Goal: Use online tool/utility

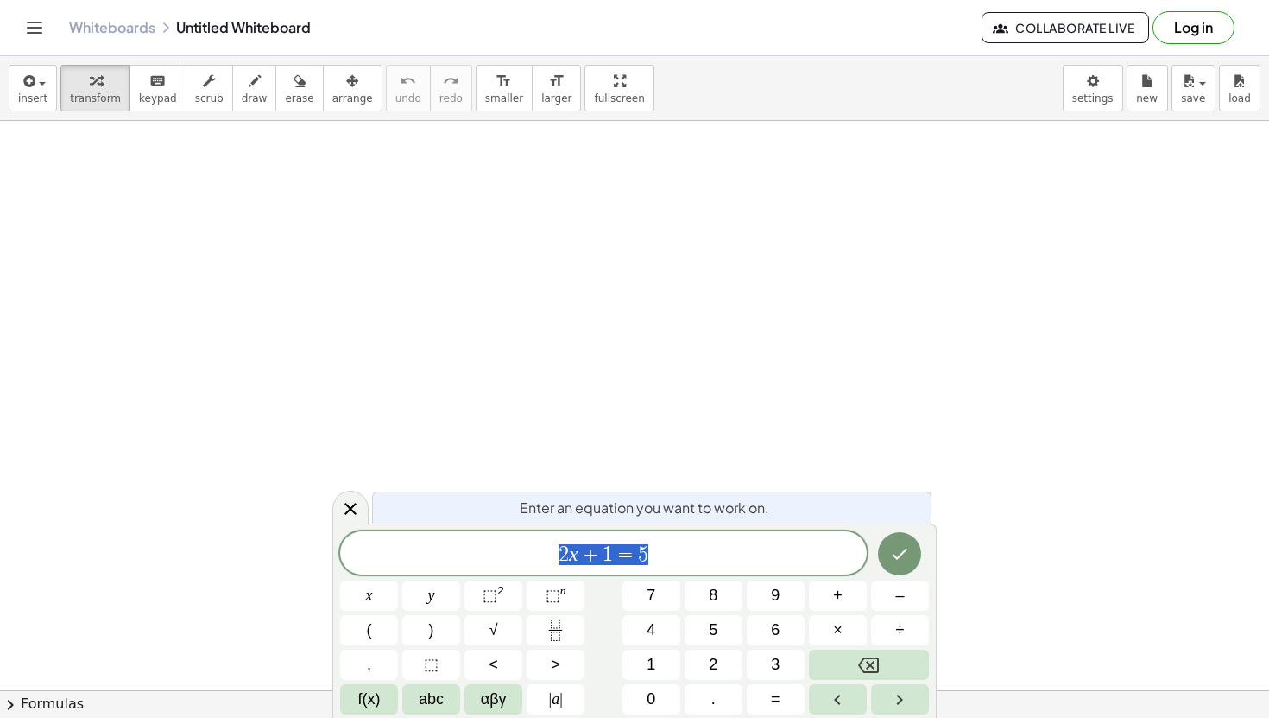
scroll to position [43, 0]
click at [244, 98] on span "draw" at bounding box center [255, 98] width 26 height 12
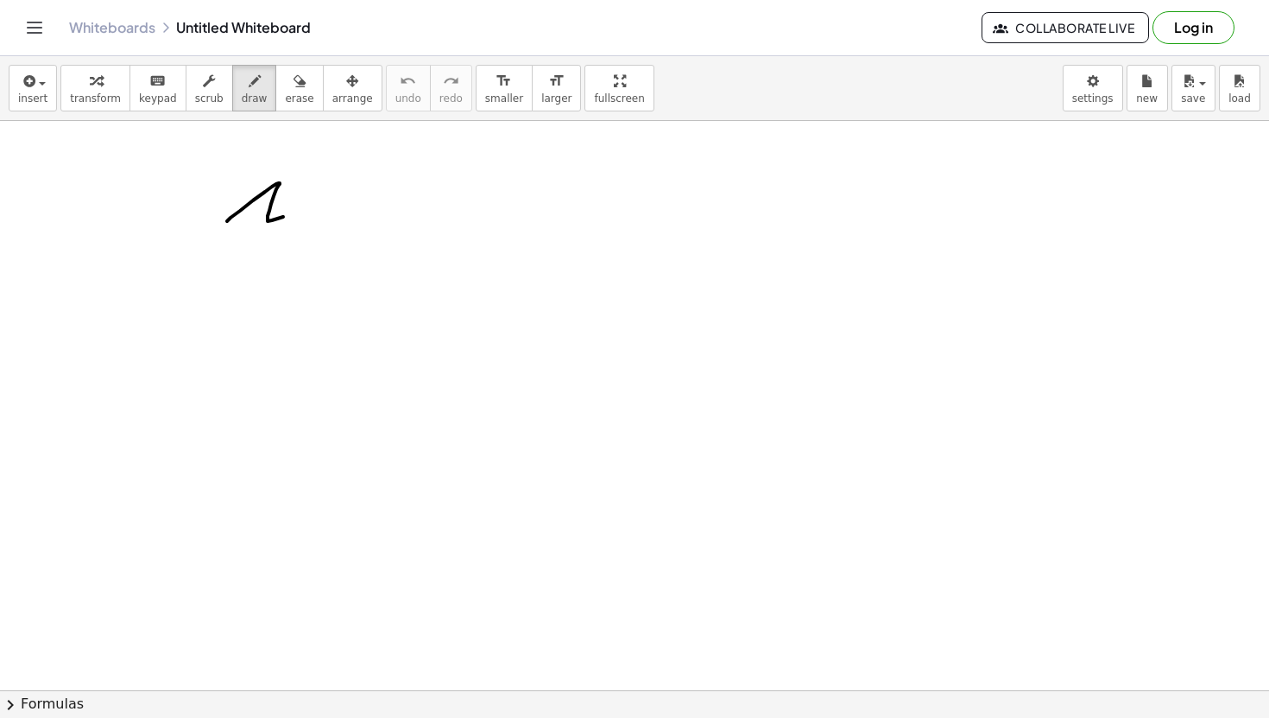
drag, startPoint x: 227, startPoint y: 221, endPoint x: 348, endPoint y: 183, distance: 126.7
click at [348, 183] on div at bounding box center [634, 703] width 1269 height 1250
click at [1203, 33] on button "Log in" at bounding box center [1194, 27] width 82 height 33
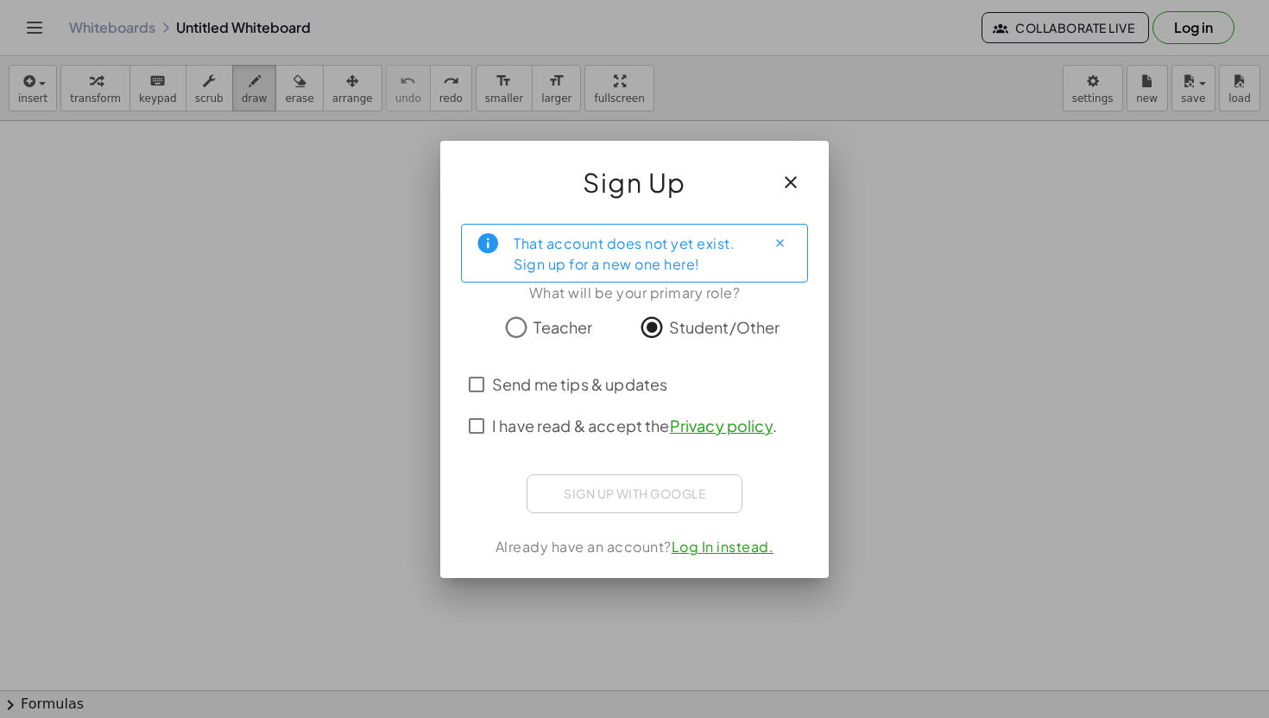
click at [556, 430] on span "I have read & accept the Privacy policy ." at bounding box center [634, 425] width 285 height 23
click at [717, 550] on link "Log In instead." at bounding box center [723, 546] width 103 height 18
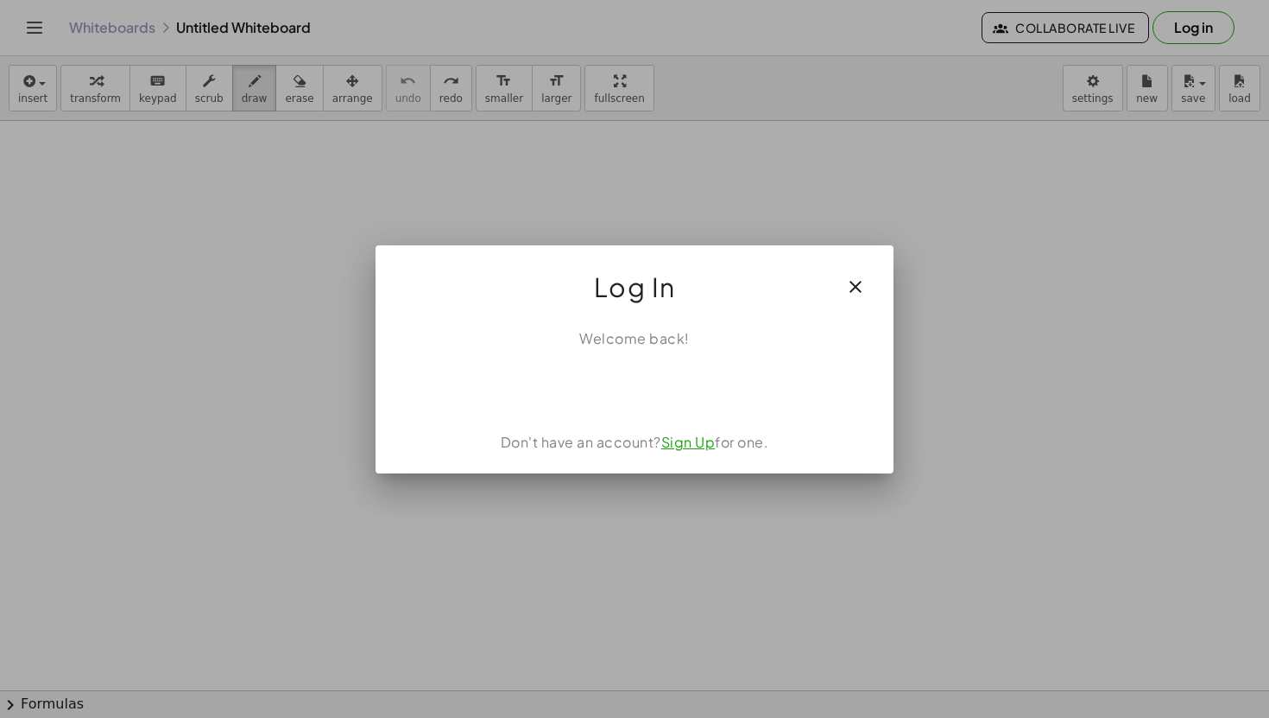
click at [856, 282] on icon "button" at bounding box center [855, 286] width 21 height 21
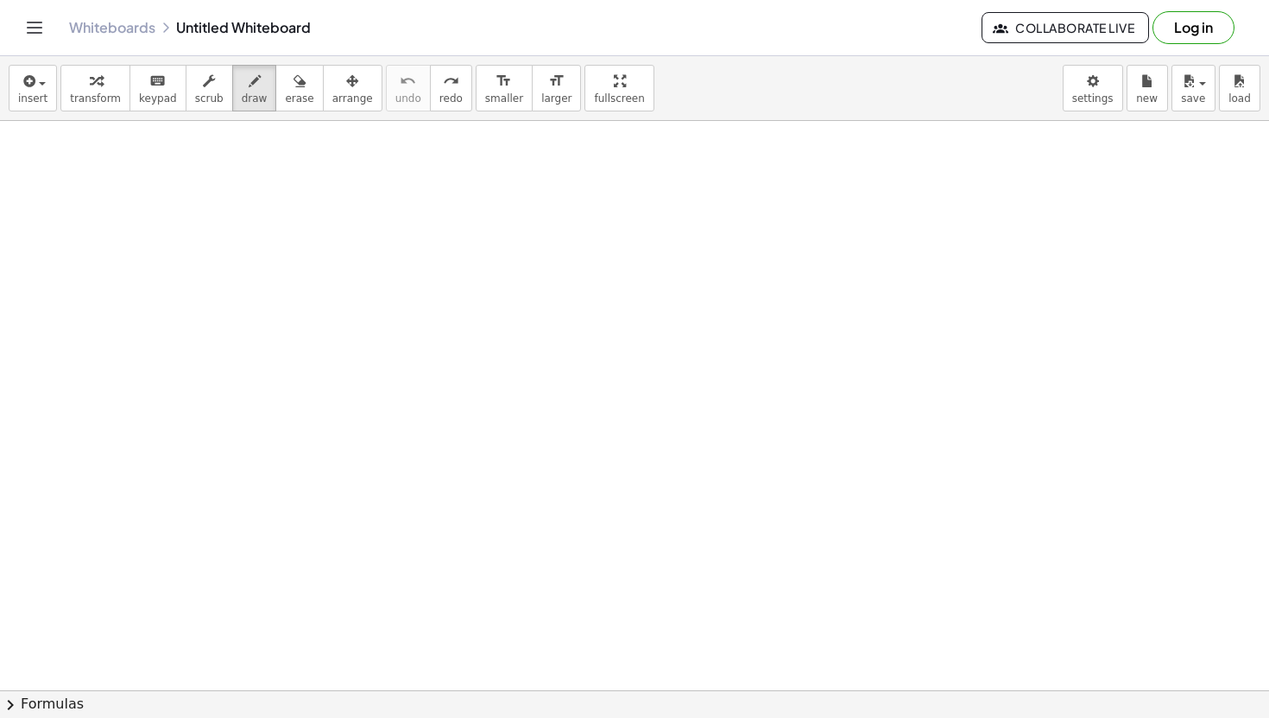
scroll to position [0, 0]
click at [1206, 31] on button "Log in" at bounding box center [1194, 27] width 82 height 33
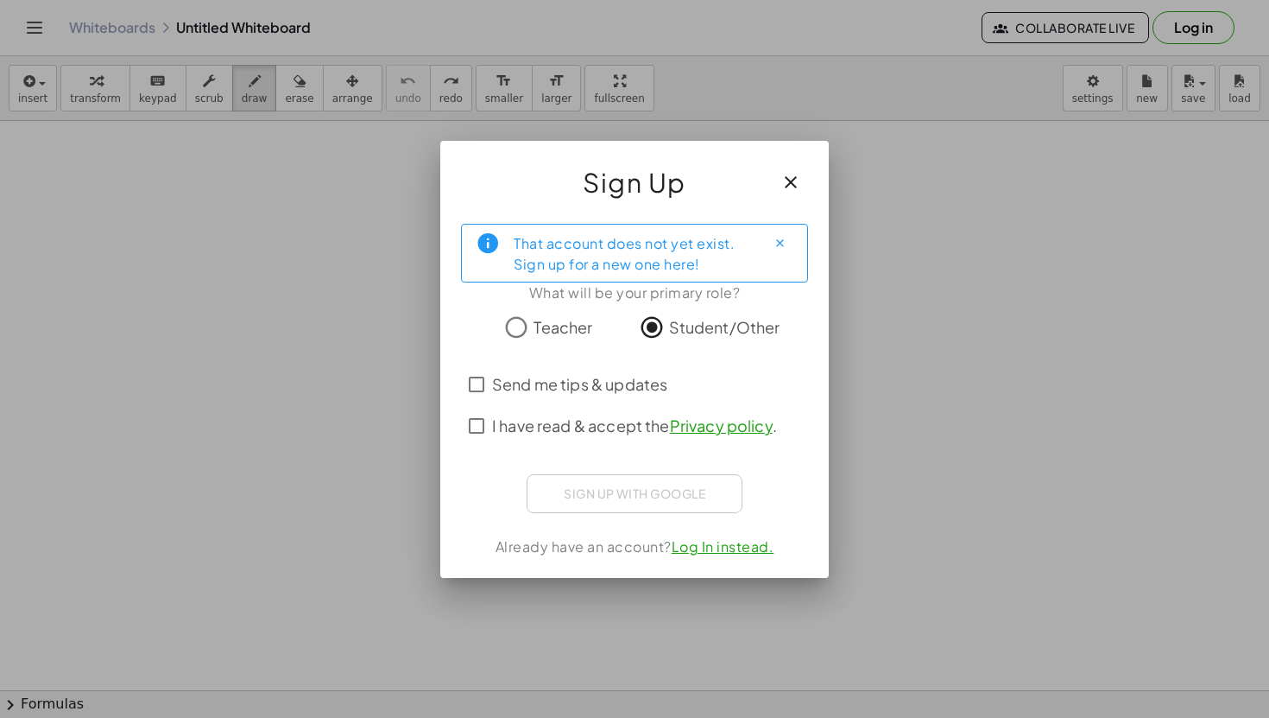
click at [592, 418] on span "I have read & accept the Privacy policy ." at bounding box center [634, 425] width 285 height 23
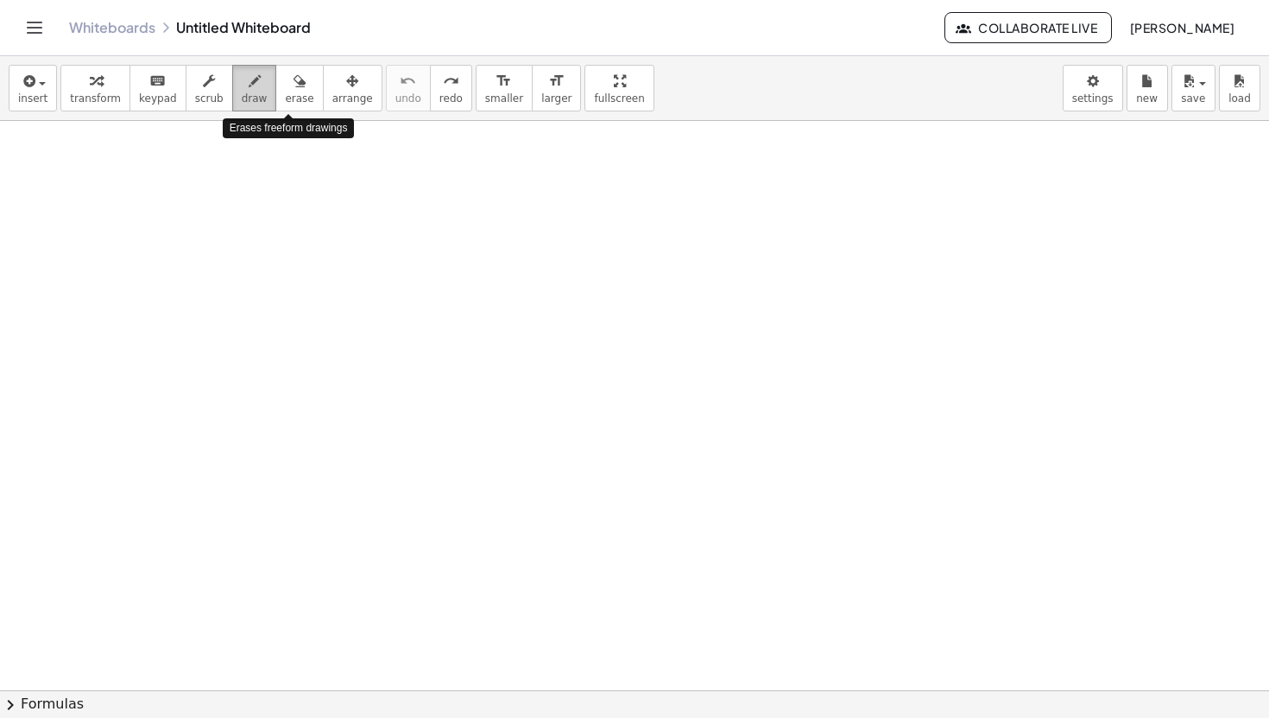
click at [242, 98] on span "draw" at bounding box center [255, 98] width 26 height 12
drag, startPoint x: 199, startPoint y: 193, endPoint x: 226, endPoint y: 194, distance: 27.6
click at [226, 194] on div at bounding box center [634, 690] width 1269 height 1138
click at [250, 83] on icon "button" at bounding box center [255, 81] width 12 height 21
